Goal: Information Seeking & Learning: Learn about a topic

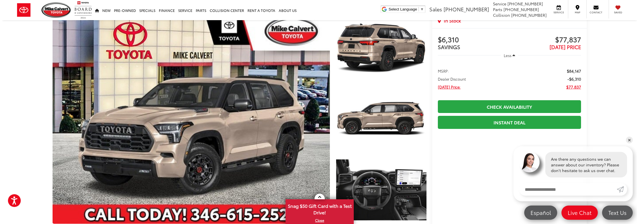
scroll to position [28, 0]
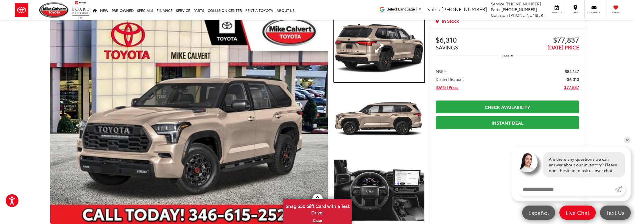
click at [402, 56] on link "Expand Photo 1" at bounding box center [379, 48] width 90 height 68
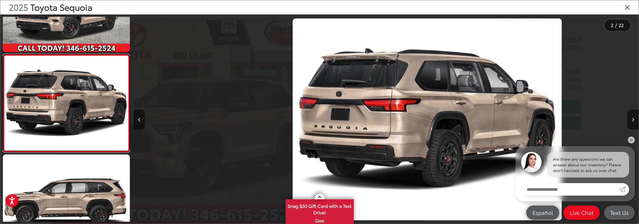
scroll to position [0, 505]
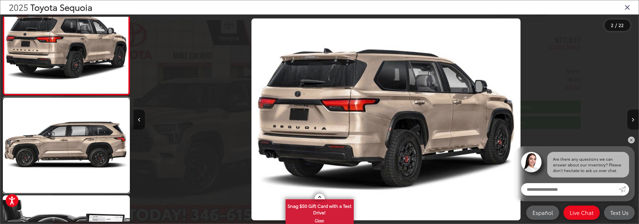
click at [103, 147] on link at bounding box center [66, 145] width 127 height 95
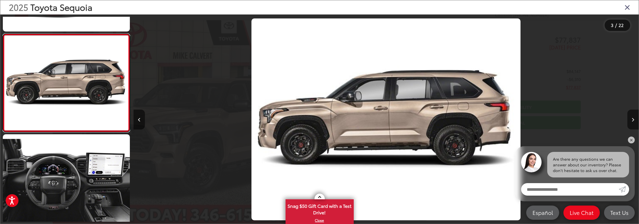
scroll to position [186, 0]
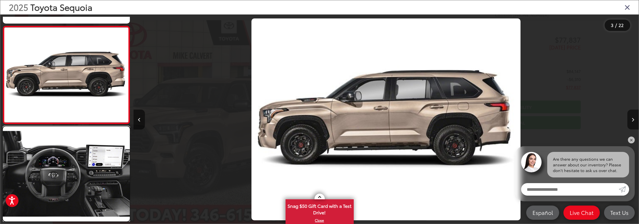
click at [100, 155] on link at bounding box center [66, 173] width 127 height 95
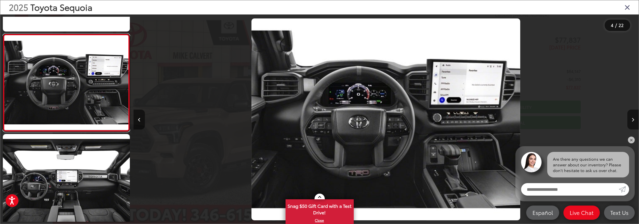
scroll to position [284, 0]
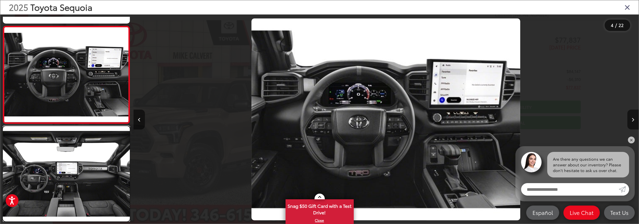
click at [100, 154] on link at bounding box center [66, 173] width 127 height 95
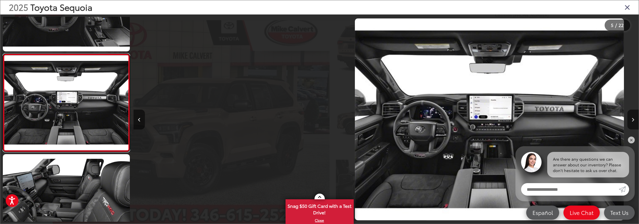
scroll to position [0, 2020]
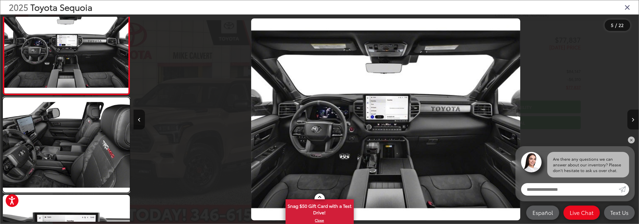
click at [107, 158] on link at bounding box center [66, 144] width 127 height 95
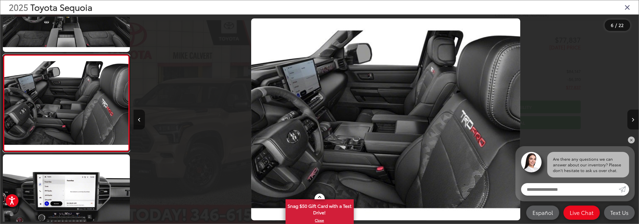
scroll to position [479, 0]
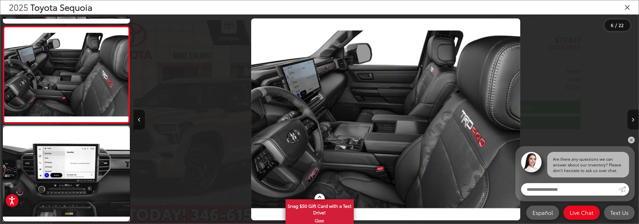
click at [104, 144] on link at bounding box center [66, 173] width 127 height 95
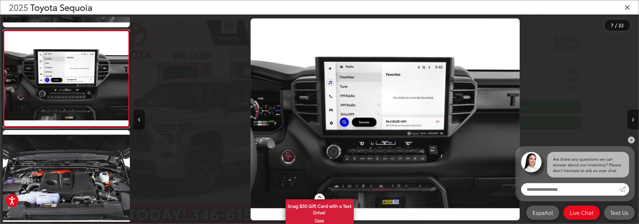
scroll to position [0, 0]
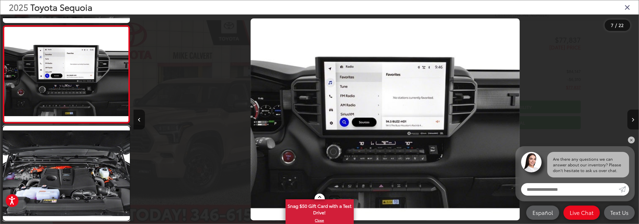
click at [102, 147] on link at bounding box center [66, 173] width 127 height 95
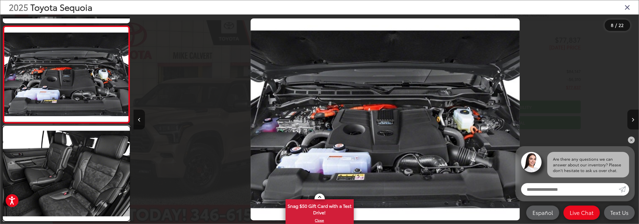
click at [102, 145] on link at bounding box center [66, 173] width 127 height 95
